Goal: Information Seeking & Learning: Check status

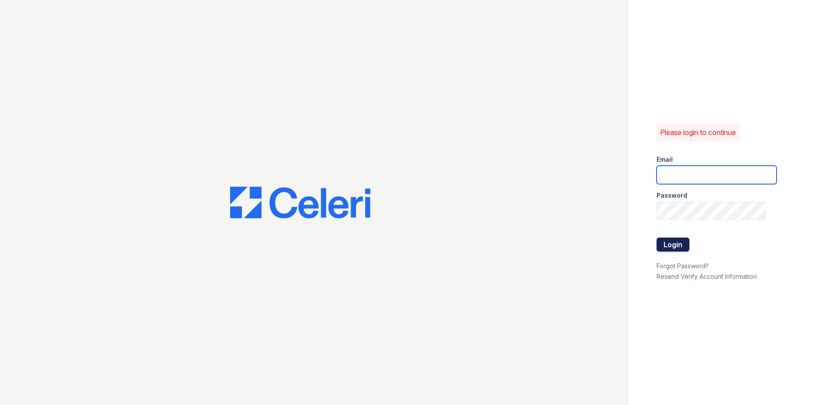
type input "[EMAIL_ADDRESS][DOMAIN_NAME]"
click at [674, 248] on button "Login" at bounding box center [672, 244] width 33 height 14
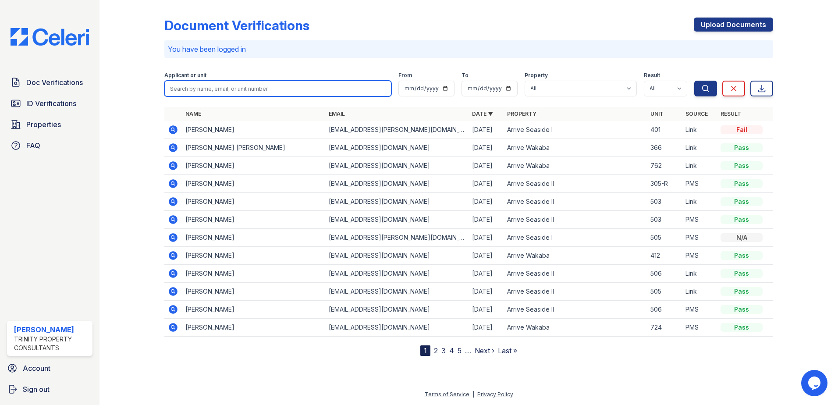
click at [251, 88] on input "search" at bounding box center [277, 89] width 227 height 16
type input "[PERSON_NAME]"
click at [694, 81] on button "Search" at bounding box center [705, 89] width 23 height 16
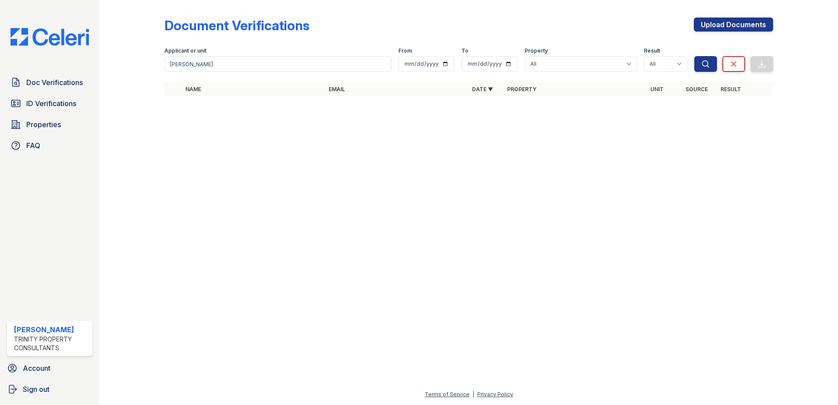
click at [215, 128] on div at bounding box center [468, 254] width 710 height 270
click at [237, 70] on input "[PERSON_NAME]" at bounding box center [277, 64] width 227 height 16
type input "l"
type input "610"
click at [694, 56] on button "Search" at bounding box center [705, 64] width 23 height 16
